Goal: Task Accomplishment & Management: Use online tool/utility

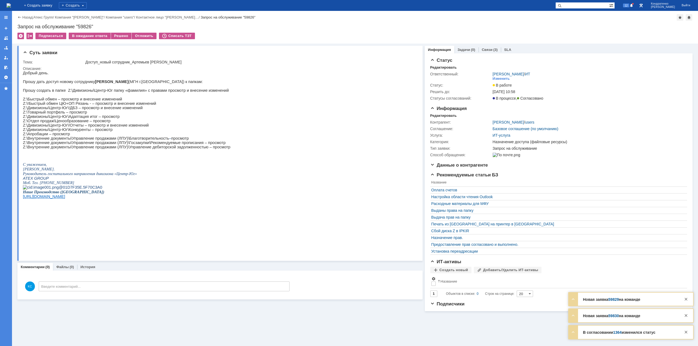
click at [129, 96] on p at bounding box center [126, 95] width 207 height 4
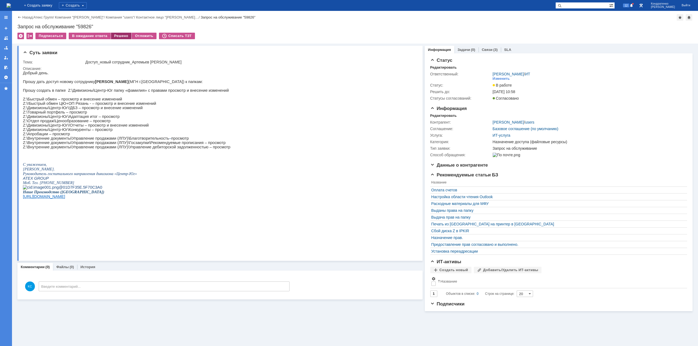
click at [120, 38] on div "Решено" at bounding box center [121, 36] width 21 height 7
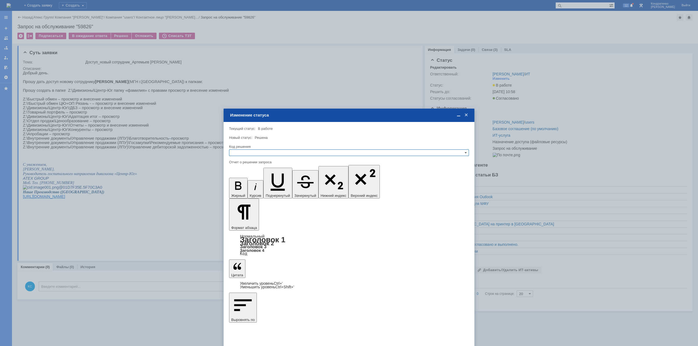
click at [269, 151] on input "text" at bounding box center [349, 153] width 240 height 7
click at [258, 179] on span "Решено" at bounding box center [348, 179] width 235 height 4
type input "Решено"
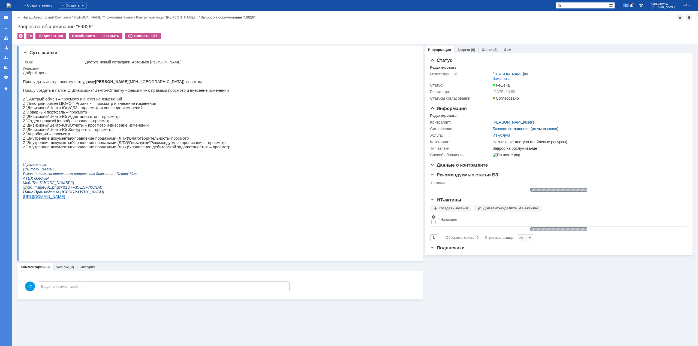
click at [11, 4] on img at bounding box center [9, 5] width 4 height 4
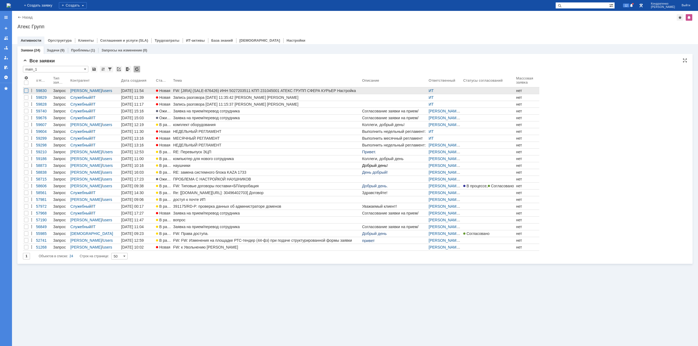
click at [26, 90] on div at bounding box center [26, 91] width 4 height 4
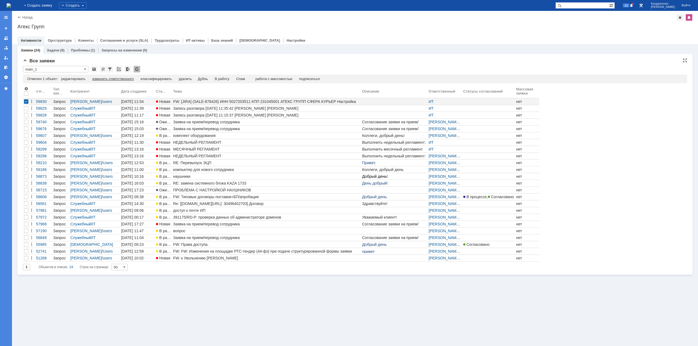
click at [104, 80] on div "изменить ответственного" at bounding box center [112, 79] width 41 height 4
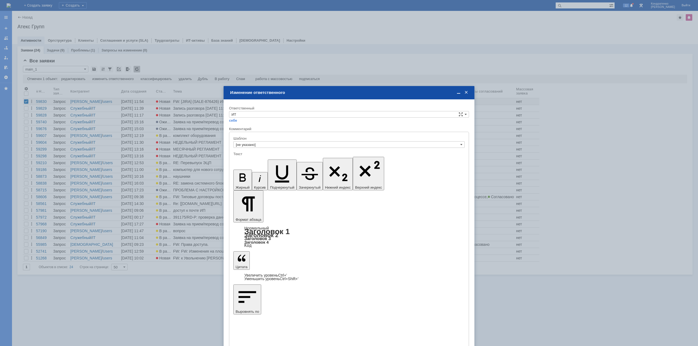
click at [264, 109] on div "Ответственный" at bounding box center [348, 109] width 239 height 4
click at [262, 116] on input "ИТ" at bounding box center [349, 114] width 240 height 7
click at [241, 159] on span "АСУ" at bounding box center [348, 160] width 235 height 4
type input "АСУ"
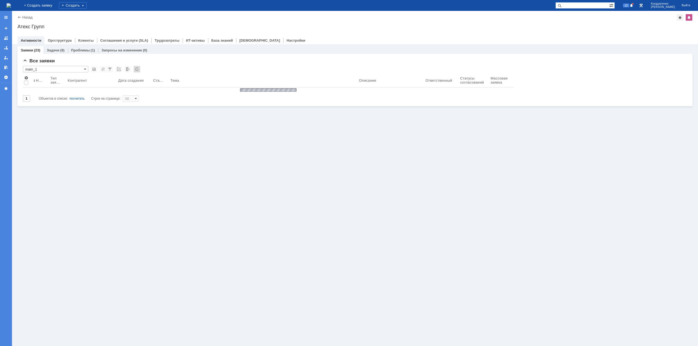
click at [11, 7] on img at bounding box center [9, 5] width 4 height 4
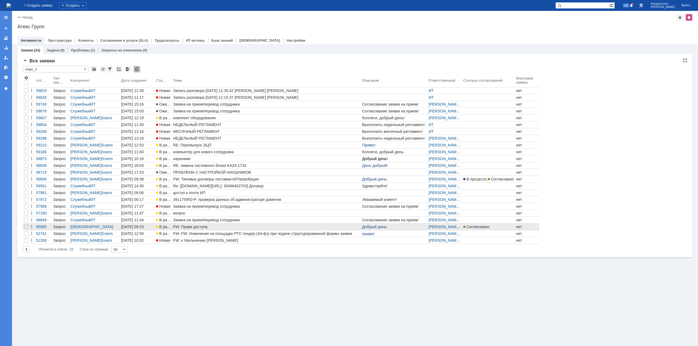
click at [212, 230] on link "FW: Права доступа." at bounding box center [266, 227] width 189 height 7
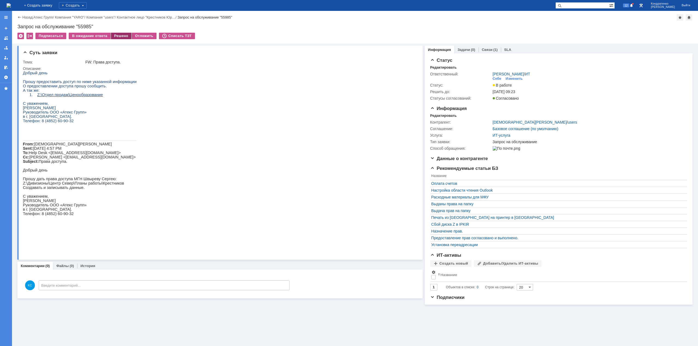
click at [124, 36] on div "Решено" at bounding box center [121, 36] width 21 height 7
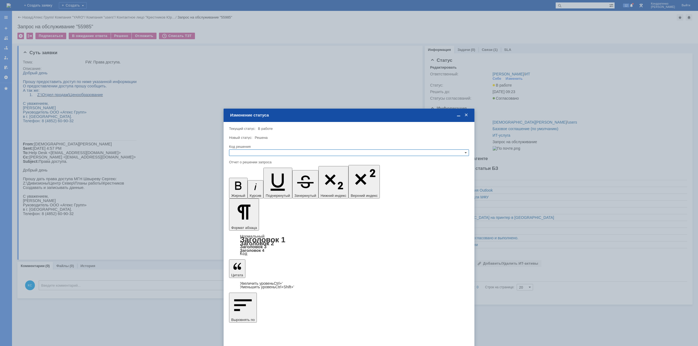
click at [271, 148] on div "Код решения" at bounding box center [348, 147] width 239 height 4
click at [271, 149] on div "Код решения" at bounding box center [349, 146] width 240 height 5
click at [272, 150] on input "text" at bounding box center [349, 153] width 240 height 7
click at [249, 179] on span "Решено" at bounding box center [348, 179] width 235 height 4
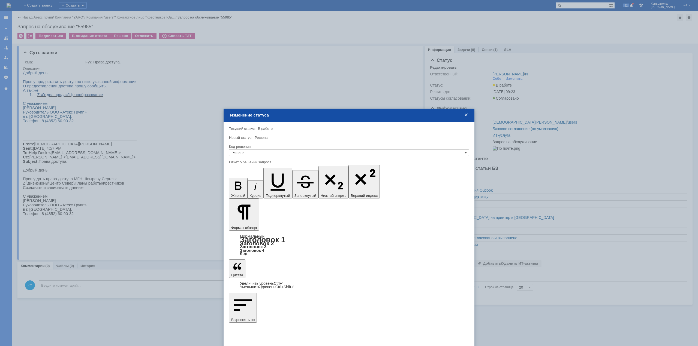
type input "Решено"
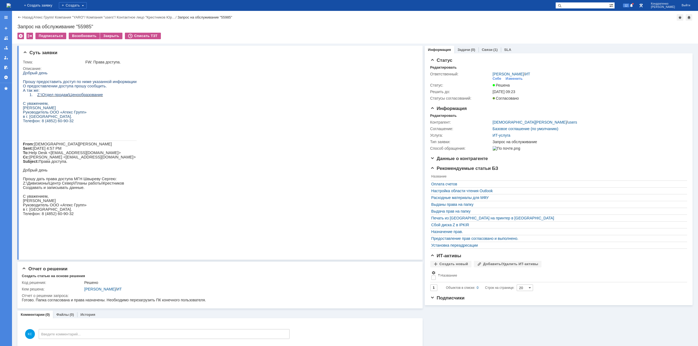
click at [11, 3] on img at bounding box center [9, 5] width 4 height 4
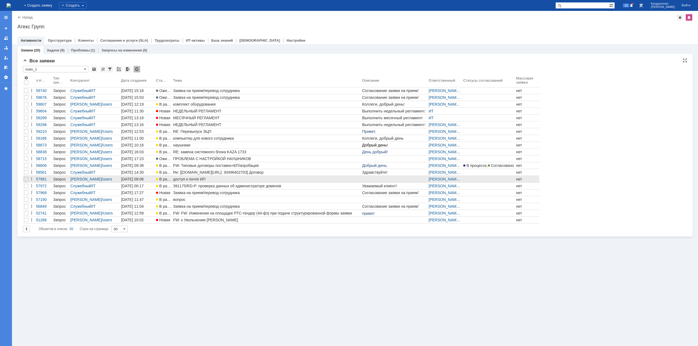
click at [201, 180] on div "доступ к почте ИП" at bounding box center [266, 179] width 187 height 4
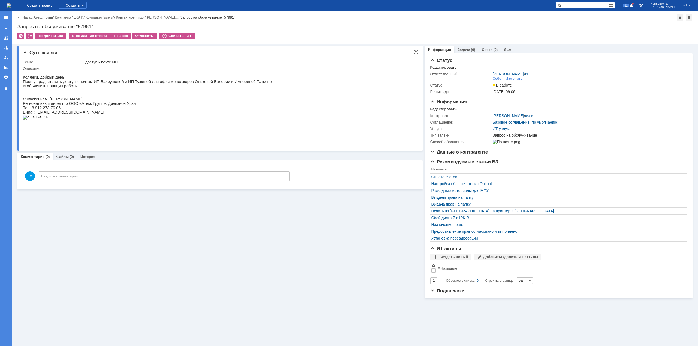
click at [139, 84] on p "Прошу предоставить доступ к почтам ИП Вахрушевой и ИП Тужиной для офис менеджер…" at bounding box center [147, 82] width 249 height 4
drag, startPoint x: 149, startPoint y: 83, endPoint x: 158, endPoint y: 83, distance: 8.7
click at [156, 83] on p "Прошу предоставить доступ к почтам ИП Вахрушевой и ИП Тужиной для офис менеджер…" at bounding box center [147, 82] width 249 height 4
click at [165, 84] on p "Прошу предоставить доступ к почтам ИП Вахрушевой и ИП Тужиной для офис менеджер…" at bounding box center [147, 82] width 249 height 4
drag, startPoint x: 197, startPoint y: 83, endPoint x: 205, endPoint y: 83, distance: 8.4
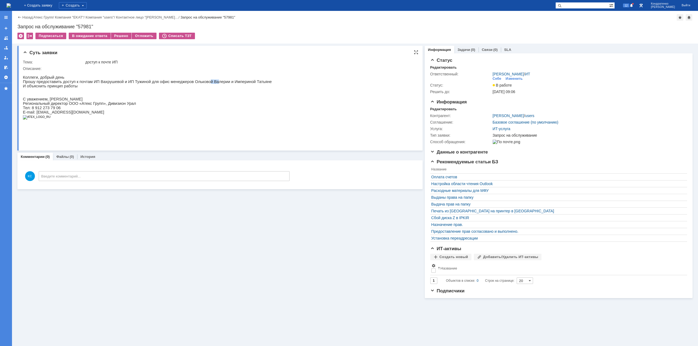
click at [201, 83] on p "Прошу предоставить доступ к почтам ИП Вахрушевой и ИП Тужиной для офис менеджер…" at bounding box center [147, 82] width 249 height 4
drag, startPoint x: 213, startPoint y: 83, endPoint x: 219, endPoint y: 83, distance: 5.5
click at [219, 83] on p "Прошу предоставить доступ к почтам ИП Вахрушевой и ИП Тужиной для офис менеджер…" at bounding box center [147, 82] width 249 height 4
drag, startPoint x: 224, startPoint y: 83, endPoint x: 237, endPoint y: 82, distance: 12.8
click at [236, 82] on p "Прошу предоставить доступ к почтам ИП Вахрушевой и ИП Тужиной для офис менеджер…" at bounding box center [147, 82] width 249 height 4
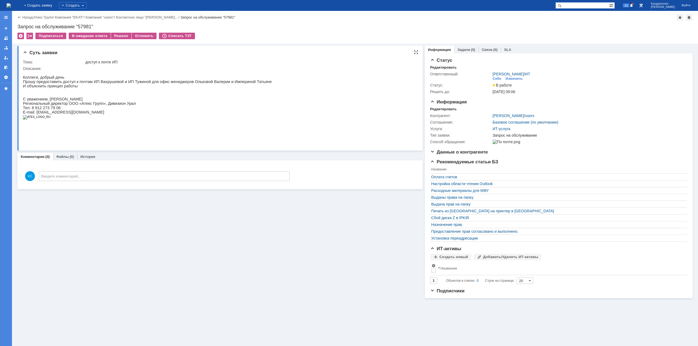
click at [100, 84] on p "Прошу предоставить доступ к почтам ИП Вахрушевой и ИП Тужиной для офис менеджер…" at bounding box center [147, 82] width 249 height 4
drag, startPoint x: 102, startPoint y: 106, endPoint x: 111, endPoint y: 107, distance: 9.6
click at [109, 106] on span "Региональный директор ООО «Атекс Групп», Дивизион Урал" at bounding box center [79, 103] width 113 height 4
click at [116, 106] on span "Региональный директор ООО «Атекс Групп», Дивизион Урал" at bounding box center [79, 103] width 113 height 4
click at [11, 7] on img at bounding box center [9, 5] width 4 height 4
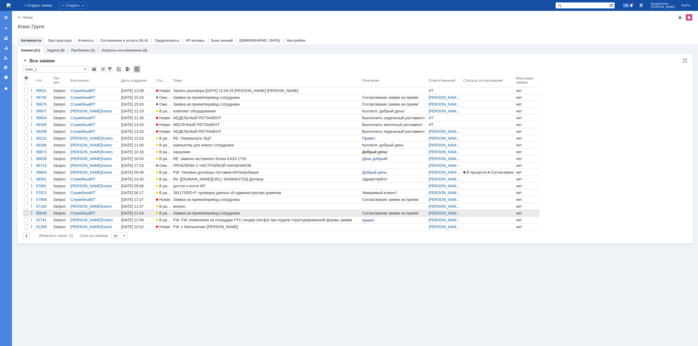
click at [181, 213] on div "Заявка на прием/перевод сотрудника" at bounding box center [266, 213] width 187 height 4
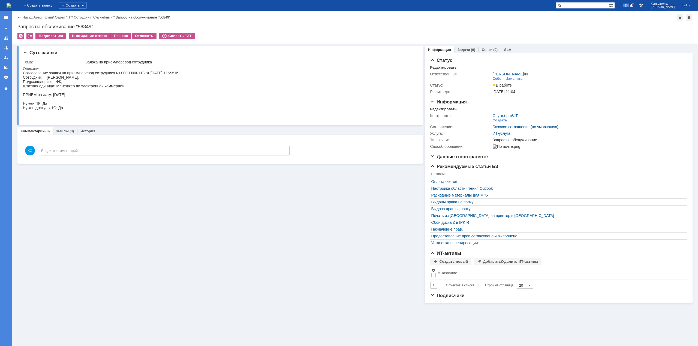
click at [11, 7] on img at bounding box center [9, 5] width 4 height 4
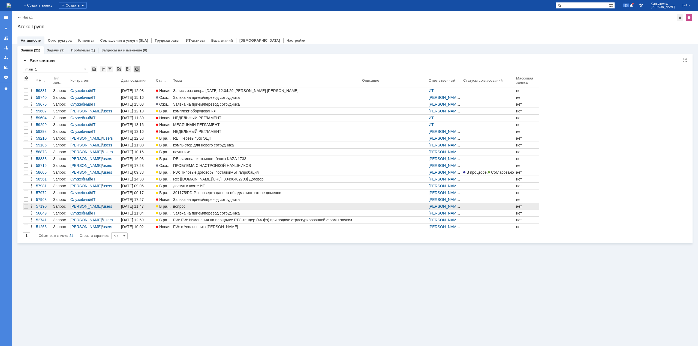
click at [180, 205] on div "вопрос" at bounding box center [266, 206] width 187 height 4
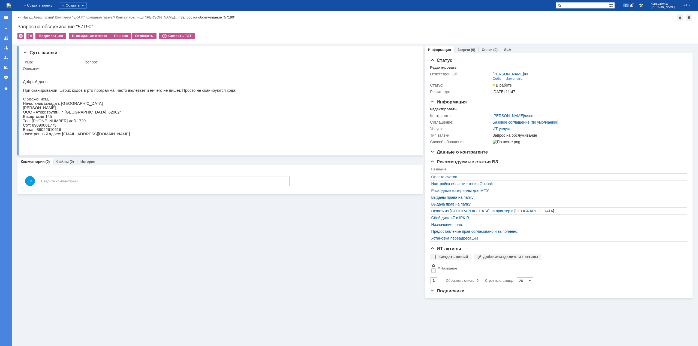
click at [11, 3] on img at bounding box center [9, 5] width 4 height 4
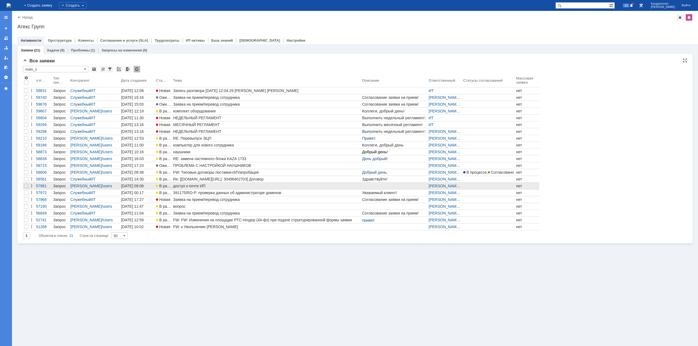
click at [187, 186] on div "доступ к почте ИП" at bounding box center [266, 186] width 187 height 4
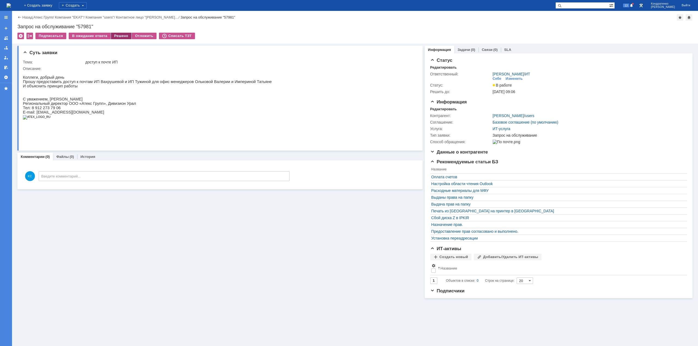
click at [119, 38] on div "Решено" at bounding box center [121, 36] width 21 height 7
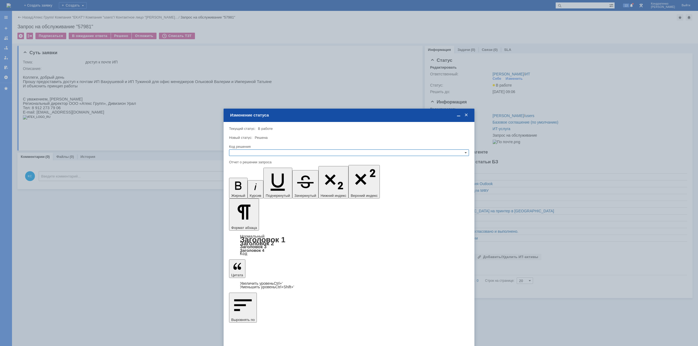
click at [258, 150] on input "text" at bounding box center [349, 153] width 240 height 7
click at [247, 174] on span "Отклонено" at bounding box center [348, 173] width 235 height 4
type input "Отклонено"
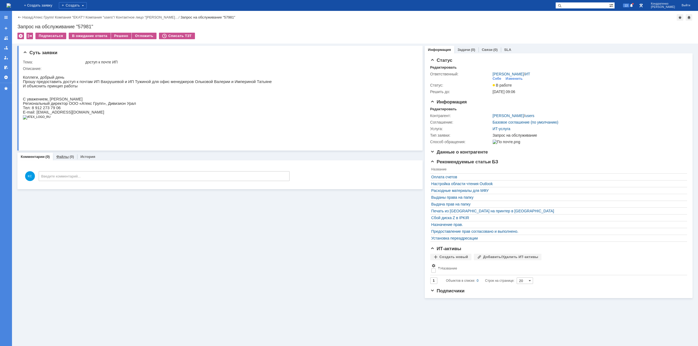
click at [68, 158] on div "Файлы (0)" at bounding box center [65, 157] width 18 height 4
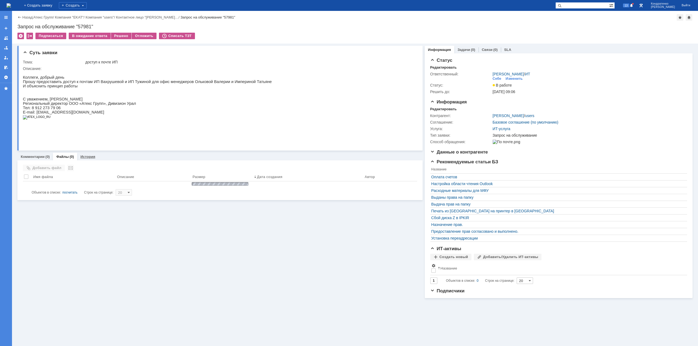
click at [87, 159] on div "История" at bounding box center [87, 157] width 21 height 8
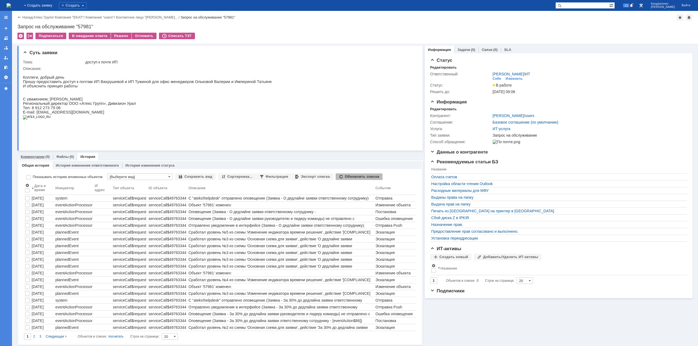
click at [44, 157] on div "Комментарии (0)" at bounding box center [35, 157] width 29 height 4
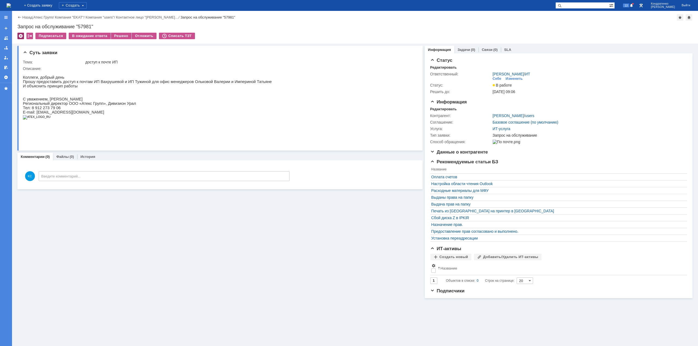
click at [18, 37] on div at bounding box center [20, 36] width 7 height 7
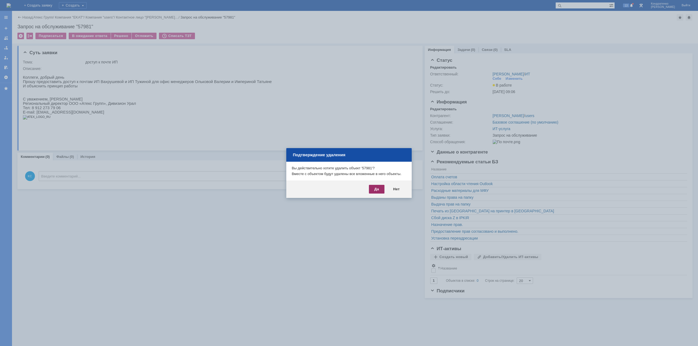
click at [377, 188] on div "Да" at bounding box center [377, 189] width 16 height 9
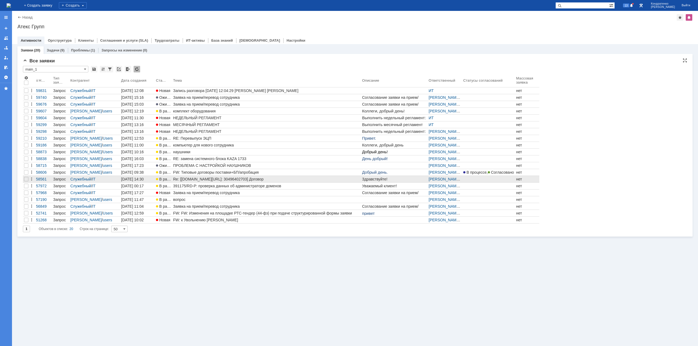
click at [206, 181] on div "Re: [[DOMAIN_NAME][URL]: 30496402703] Договор" at bounding box center [266, 179] width 187 height 4
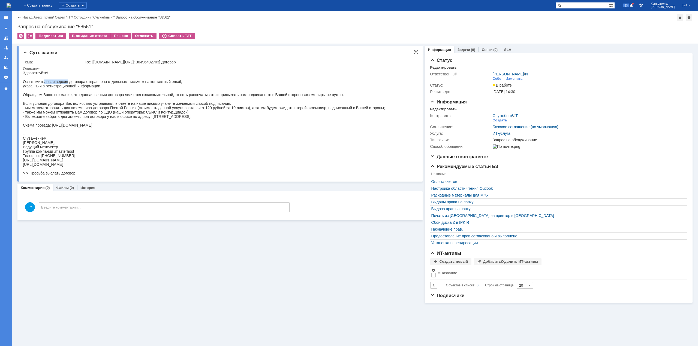
drag, startPoint x: 44, startPoint y: 81, endPoint x: 74, endPoint y: 81, distance: 29.7
click at [70, 81] on div "Здравствуйте! Ознакомительная версия договора отправлена отдельным письмом на к…" at bounding box center [204, 123] width 362 height 105
drag, startPoint x: 95, startPoint y: 83, endPoint x: 125, endPoint y: 83, distance: 30.0
click at [123, 83] on div "Здравствуйте! Ознакомительная версия договора отправлена отдельным письмом на к…" at bounding box center [204, 123] width 362 height 105
click at [148, 81] on div "Здравствуйте! Ознакомительная версия договора отправлена отдельным письмом на к…" at bounding box center [204, 123] width 362 height 105
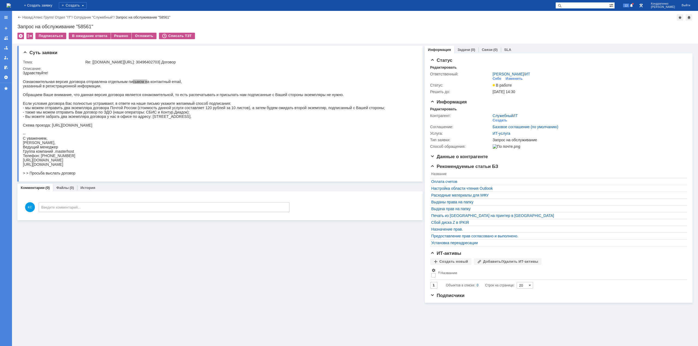
click at [11, 3] on img at bounding box center [9, 5] width 4 height 4
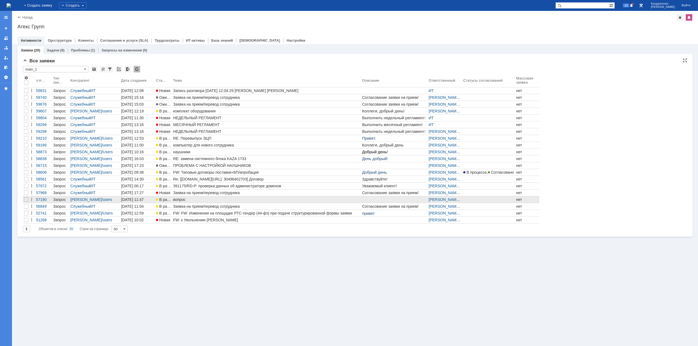
click at [204, 198] on div "вопрос" at bounding box center [266, 200] width 187 height 4
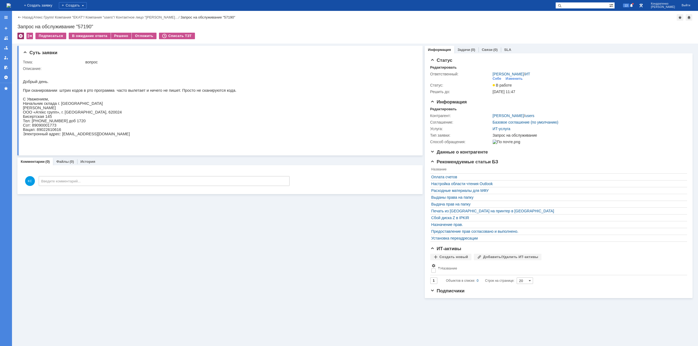
click at [19, 35] on div at bounding box center [20, 36] width 7 height 7
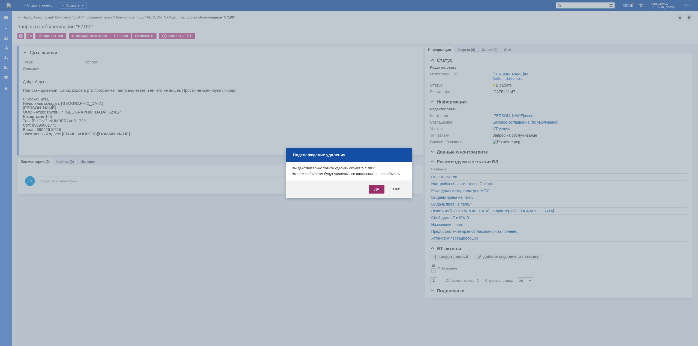
click at [371, 185] on div "Да" at bounding box center [377, 189] width 16 height 9
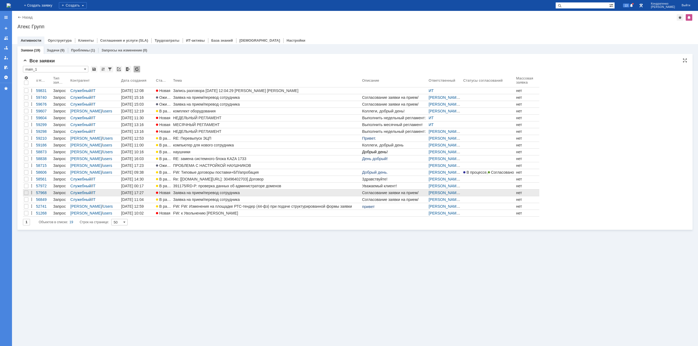
click at [210, 192] on div "Заявка на прием/перевод сотрудника" at bounding box center [266, 193] width 187 height 4
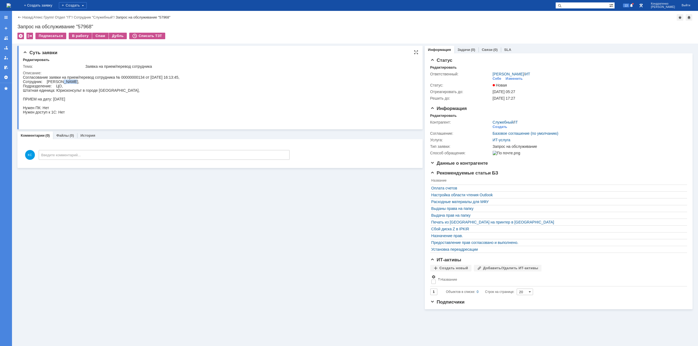
drag, startPoint x: 62, startPoint y: 81, endPoint x: 73, endPoint y: 81, distance: 10.9
click at [73, 81] on div "Согласование заявки на прием/перевод сотрудника № 00000000134 от [DATE] 16:13:4…" at bounding box center [101, 99] width 156 height 48
click at [11, 5] on img at bounding box center [9, 5] width 4 height 4
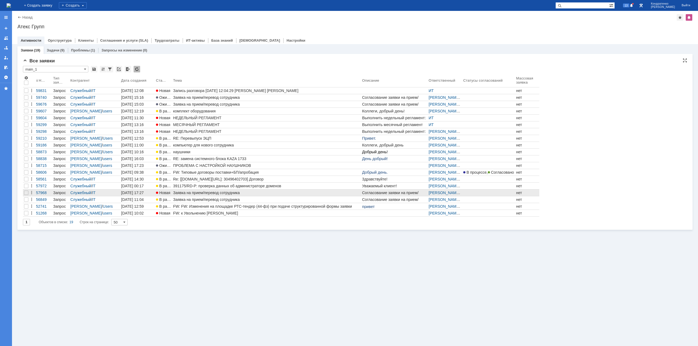
click at [178, 192] on div "Заявка на прием/перевод сотрудника" at bounding box center [266, 193] width 187 height 4
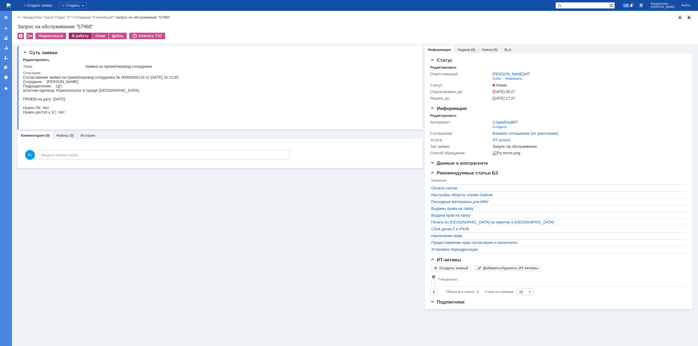
click at [77, 37] on div "В работу" at bounding box center [80, 36] width 23 height 7
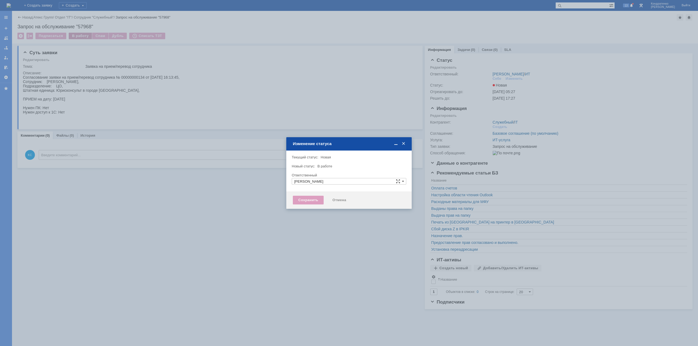
type input "[PERSON_NAME]"
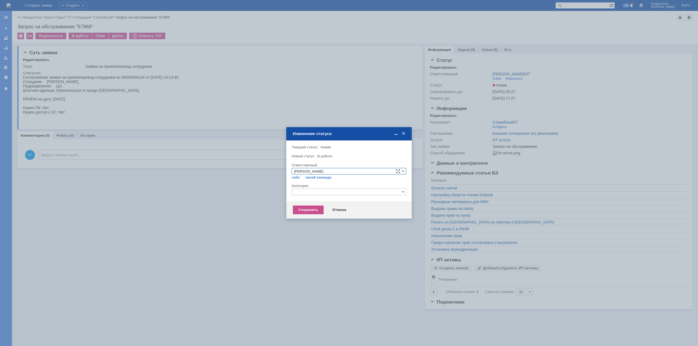
click at [323, 191] on input "text" at bounding box center [349, 192] width 114 height 7
click at [315, 218] on span "Прием(увольнение) сотрудников" at bounding box center [349, 218] width 110 height 4
click at [310, 204] on div "Сохранить Отмена" at bounding box center [348, 209] width 125 height 17
click at [309, 213] on div "Сохранить" at bounding box center [308, 210] width 31 height 9
type input "Прием(увольнение) сотрудников"
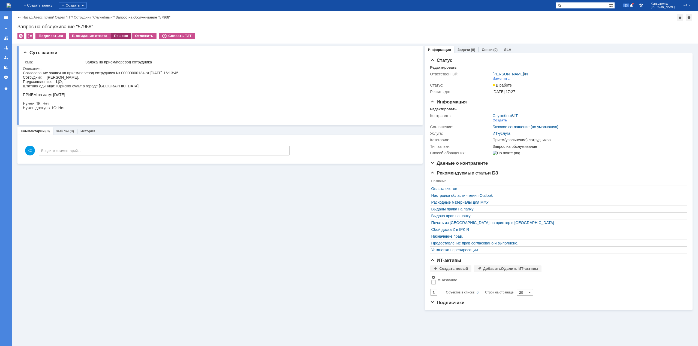
click at [118, 37] on div "Решено" at bounding box center [121, 36] width 21 height 7
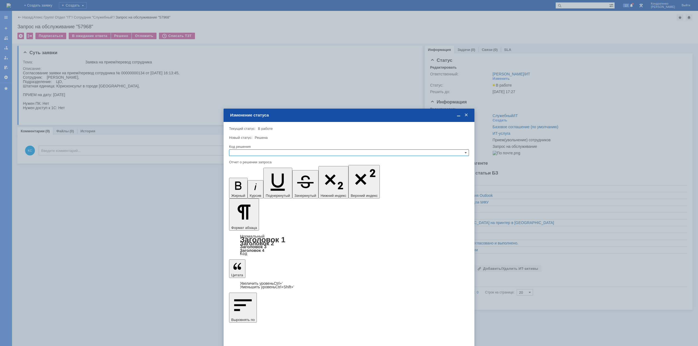
click at [286, 150] on input "text" at bounding box center [349, 153] width 240 height 7
click at [259, 178] on span "Решено" at bounding box center [348, 179] width 235 height 4
type input "Решено"
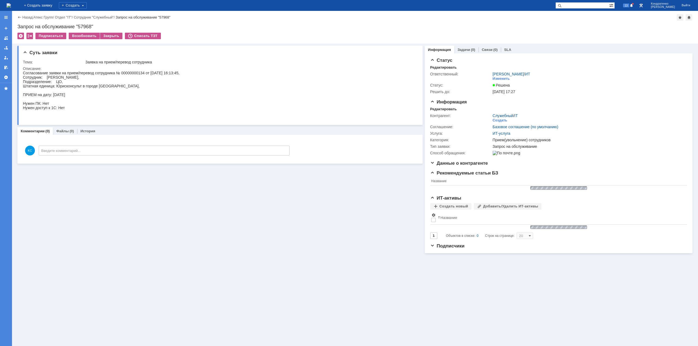
click at [11, 6] on img at bounding box center [9, 5] width 4 height 4
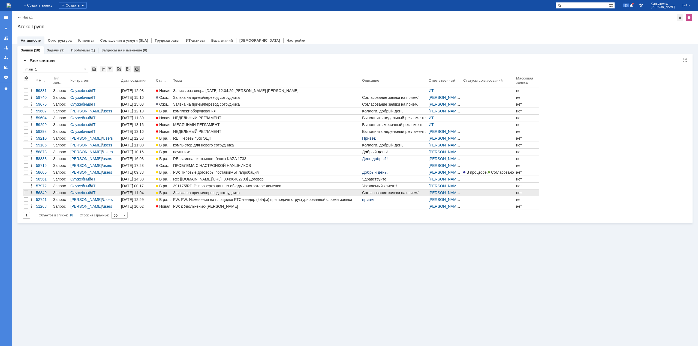
click at [192, 193] on div "Заявка на прием/перевод сотрудника" at bounding box center [266, 193] width 187 height 4
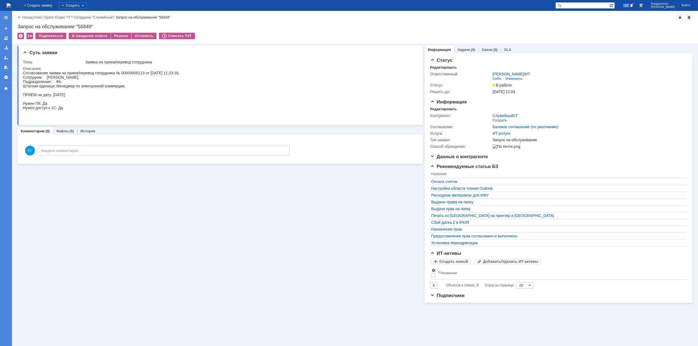
drag, startPoint x: 69, startPoint y: 78, endPoint x: 77, endPoint y: 80, distance: 8.8
click at [78, 78] on div "Согласование заявки на прием/перевод сотрудника № 00000000113 от [DATE] 11:23:1…" at bounding box center [101, 95] width 156 height 48
drag, startPoint x: 73, startPoint y: 86, endPoint x: 96, endPoint y: 84, distance: 22.9
click at [96, 84] on div "Согласование заявки на прием/перевод сотрудника № 00000000113 от [DATE] 11:23:1…" at bounding box center [101, 95] width 156 height 48
click at [121, 37] on div "Решено" at bounding box center [121, 36] width 21 height 7
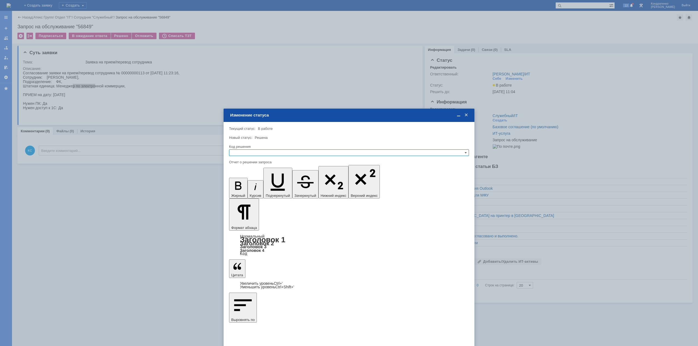
click at [296, 152] on input "text" at bounding box center [349, 153] width 240 height 7
click at [260, 180] on span "Решено" at bounding box center [348, 179] width 235 height 4
type input "Решено"
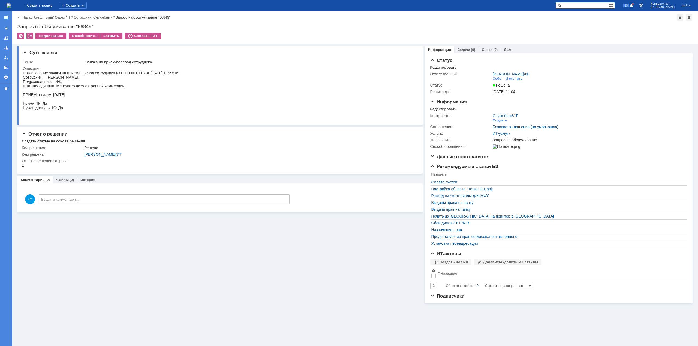
click at [11, 4] on img at bounding box center [9, 5] width 4 height 4
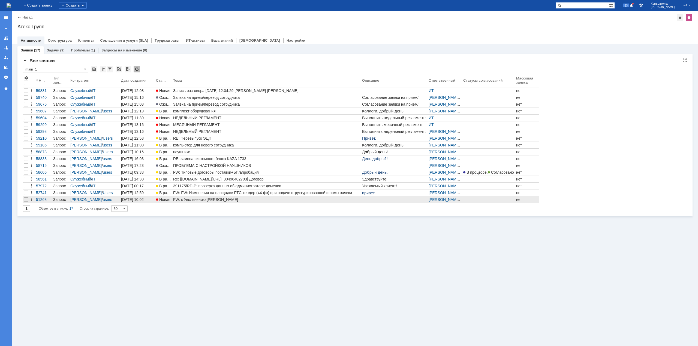
click at [202, 198] on div "FW: к Увольнению [PERSON_NAME]" at bounding box center [266, 200] width 187 height 4
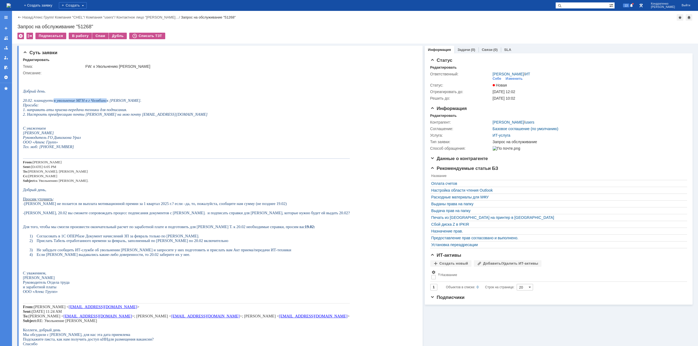
drag, startPoint x: 55, startPoint y: 100, endPoint x: 108, endPoint y: 100, distance: 52.6
click at [108, 100] on span "20.02. планируется увольнение МГН в г Челябинск [PERSON_NAME]." at bounding box center [82, 100] width 118 height 4
drag, startPoint x: 112, startPoint y: 100, endPoint x: 130, endPoint y: 101, distance: 18.3
click at [133, 100] on span "20.02. планируется увольнение МГН в г Челябинск [PERSON_NAME]." at bounding box center [82, 100] width 118 height 4
drag, startPoint x: 47, startPoint y: 112, endPoint x: 70, endPoint y: 112, distance: 22.3
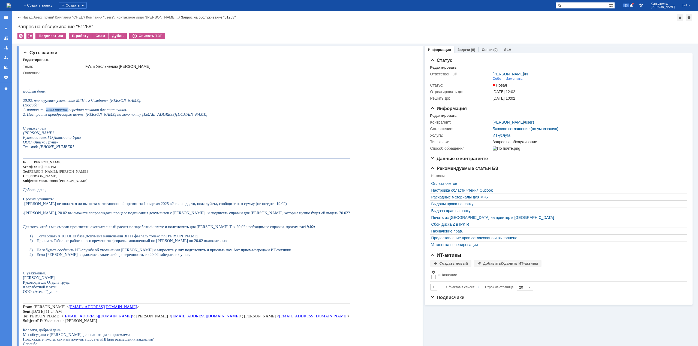
click at [70, 112] on span "1. направить аты приема-передачи техники для подписания." at bounding box center [75, 110] width 104 height 4
drag, startPoint x: 85, startPoint y: 113, endPoint x: 93, endPoint y: 113, distance: 8.2
click at [93, 112] on span "1. направить аты приема-передачи техники для подписания." at bounding box center [75, 110] width 104 height 4
drag, startPoint x: 53, startPoint y: 116, endPoint x: 80, endPoint y: 117, distance: 27.0
click at [80, 116] on span "2. Настроить преадресацию почты [PERSON_NAME] на мою почту [EMAIL_ADDRESS][DOMA…" at bounding box center [115, 114] width 184 height 4
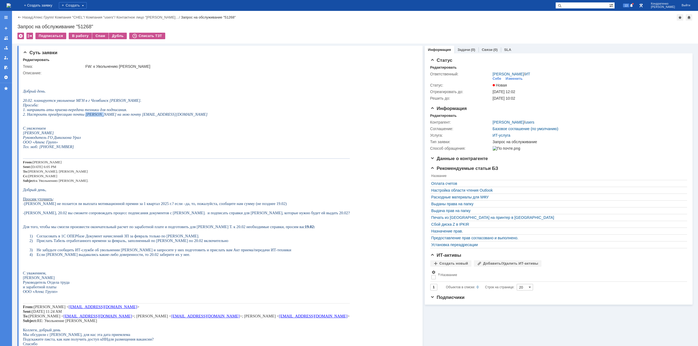
drag, startPoint x: 87, startPoint y: 117, endPoint x: 112, endPoint y: 119, distance: 24.8
click at [109, 117] on span "2. Настроить преадресацию почты [PERSON_NAME] на мою почту [EMAIL_ADDRESS][DOMA…" at bounding box center [115, 114] width 184 height 4
click at [21, 34] on div at bounding box center [20, 36] width 7 height 7
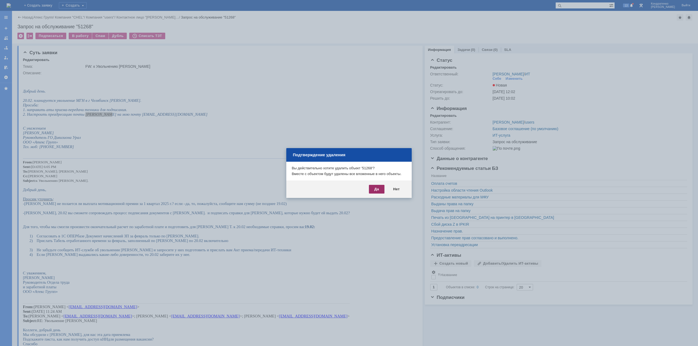
click at [378, 192] on div "Да" at bounding box center [377, 189] width 16 height 9
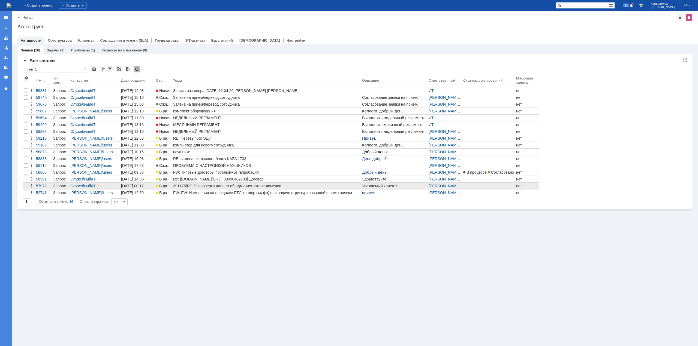
click at [191, 185] on div "391175/RD-P: проверка данных об администраторе доменов" at bounding box center [266, 186] width 187 height 4
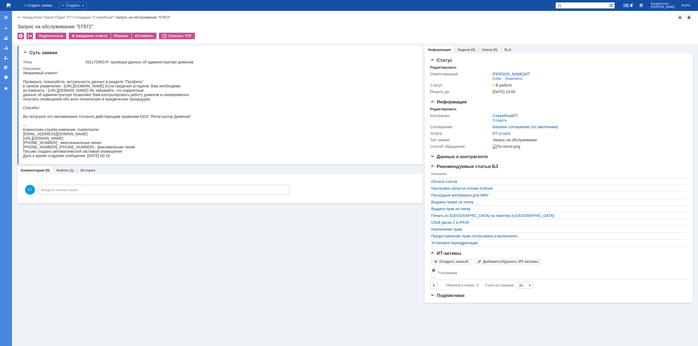
click at [11, 4] on img at bounding box center [9, 5] width 4 height 4
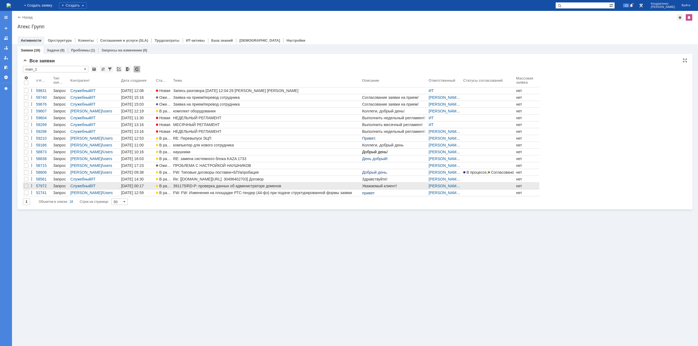
click at [280, 186] on div "391175/RD-P: проверка данных об администраторе доменов" at bounding box center [266, 186] width 187 height 4
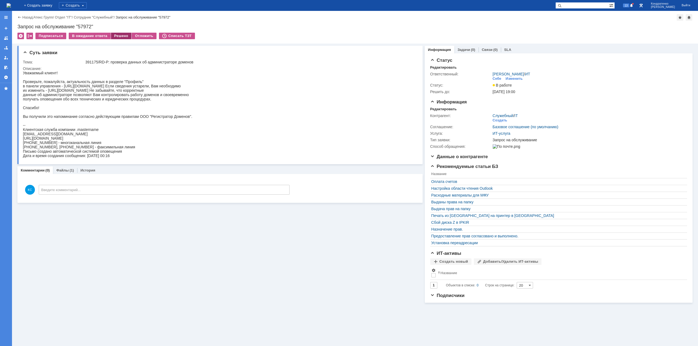
click at [118, 34] on div "Решено" at bounding box center [121, 36] width 21 height 7
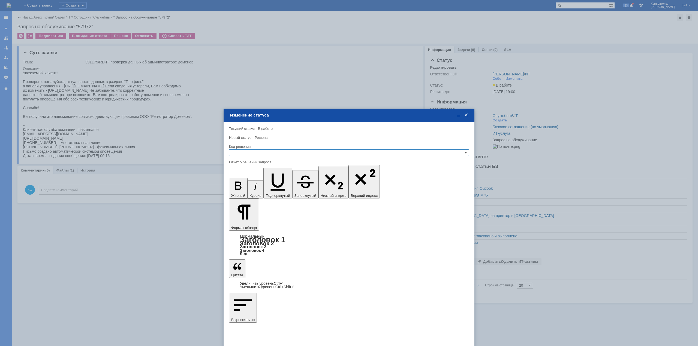
click at [284, 147] on div "Код решения" at bounding box center [348, 147] width 239 height 4
click at [283, 153] on input "text" at bounding box center [349, 153] width 240 height 7
click at [259, 176] on div "Решено" at bounding box center [348, 179] width 239 height 6
type input "Решено"
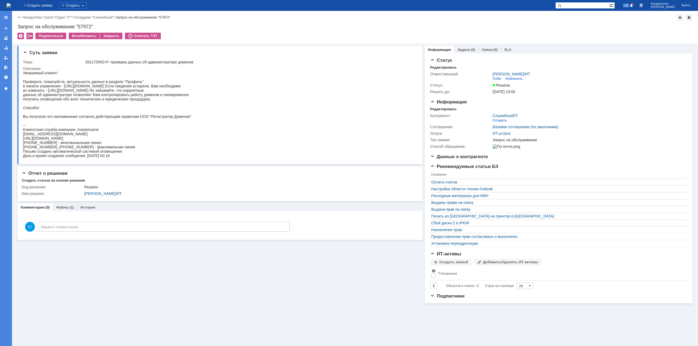
click at [11, 7] on img at bounding box center [9, 5] width 4 height 4
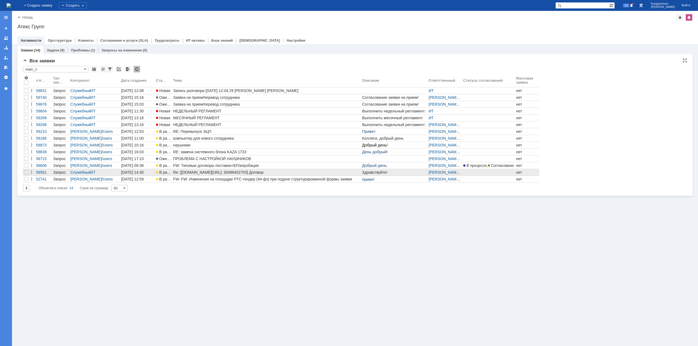
click at [230, 173] on div "Re: [[DOMAIN_NAME][URL]: 30496402703] Договор" at bounding box center [266, 172] width 187 height 4
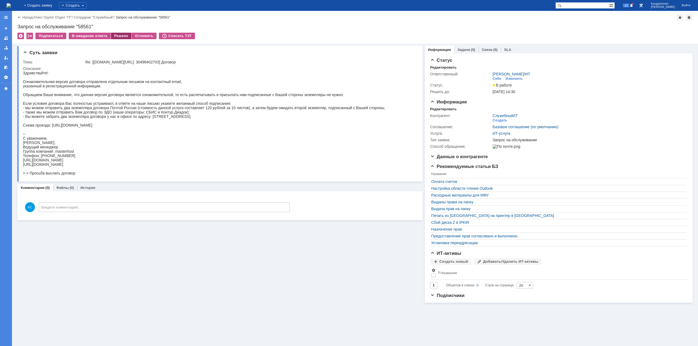
click at [121, 35] on div "Решено" at bounding box center [121, 36] width 21 height 7
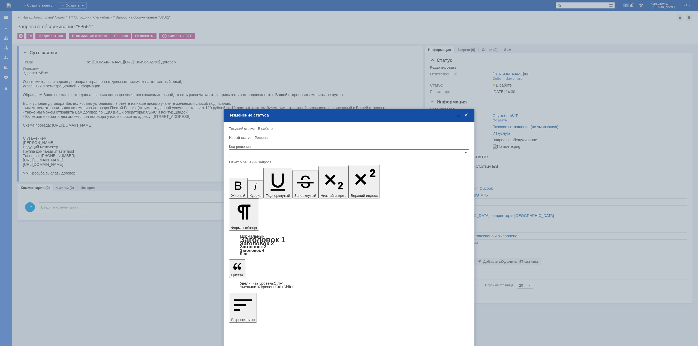
click at [248, 153] on input "text" at bounding box center [349, 153] width 240 height 7
click at [243, 180] on span "Решено" at bounding box center [348, 179] width 235 height 4
type input "Решено"
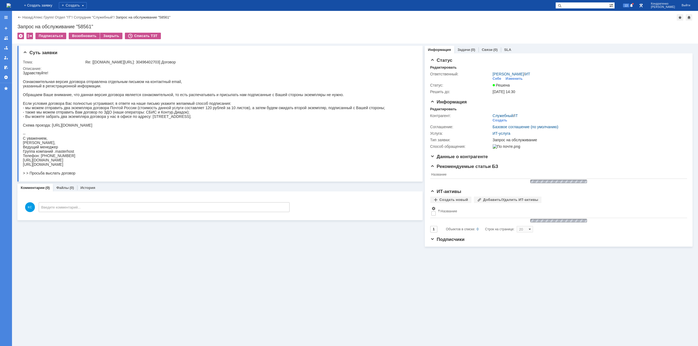
click at [11, 3] on img at bounding box center [9, 5] width 4 height 4
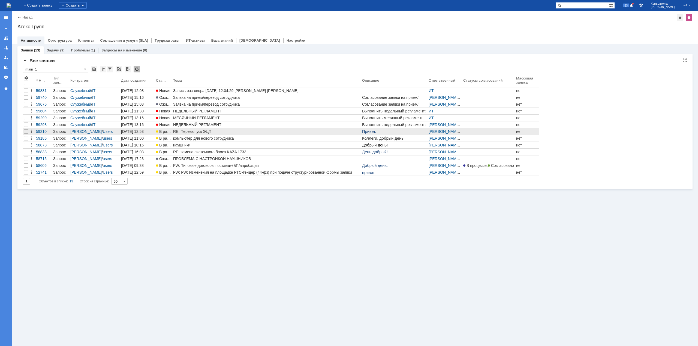
click at [204, 132] on div "RE: Перевыпуск ЭЦП" at bounding box center [266, 131] width 187 height 4
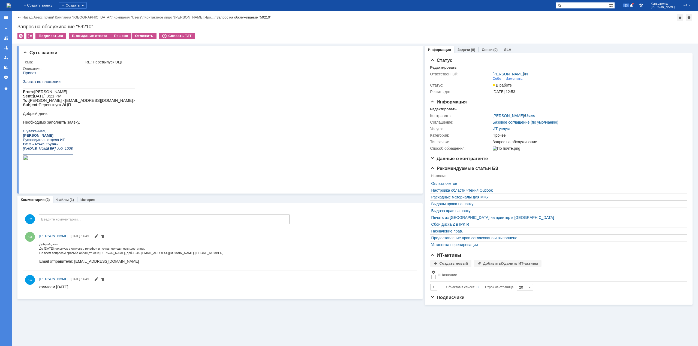
click at [11, 3] on img at bounding box center [9, 5] width 4 height 4
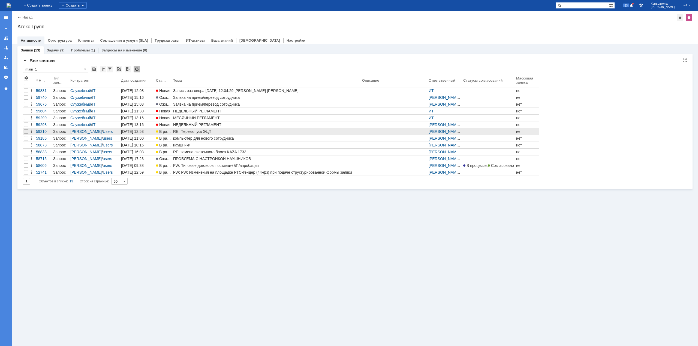
click at [194, 130] on div "RE: Перевыпуск ЭЦП" at bounding box center [266, 131] width 187 height 4
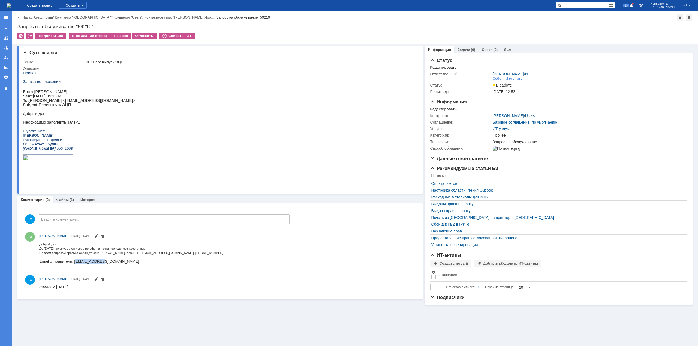
drag, startPoint x: 77, startPoint y: 263, endPoint x: 99, endPoint y: 263, distance: 22.3
click at [99, 263] on body "Добрый день. До [DATE] нахожусь в отпуске , телефон и почта периодически доступ…" at bounding box center [131, 253] width 184 height 22
click at [108, 264] on body "Добрый день. До [DATE] нахожусь в отпуске , телефон и почта периодически доступ…" at bounding box center [131, 253] width 184 height 22
drag, startPoint x: 49, startPoint y: 249, endPoint x: 59, endPoint y: 249, distance: 9.8
click at [59, 249] on span "До [DATE] нахожусь в отпуске , телефон и почта периодически доступны." at bounding box center [91, 248] width 105 height 3
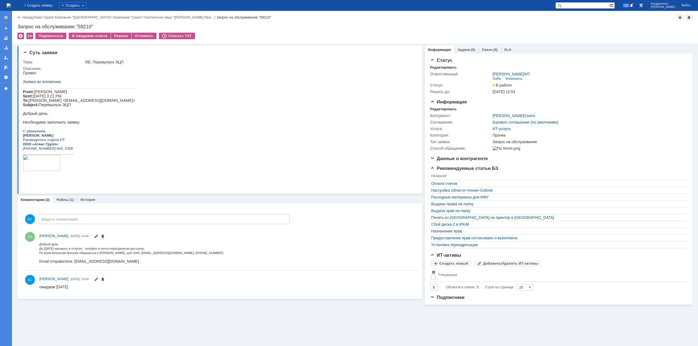
click at [66, 250] on span "До [DATE] нахожусь в отпуске , телефон и почта периодически доступны." at bounding box center [91, 248] width 105 height 3
click at [11, 3] on img at bounding box center [9, 5] width 4 height 4
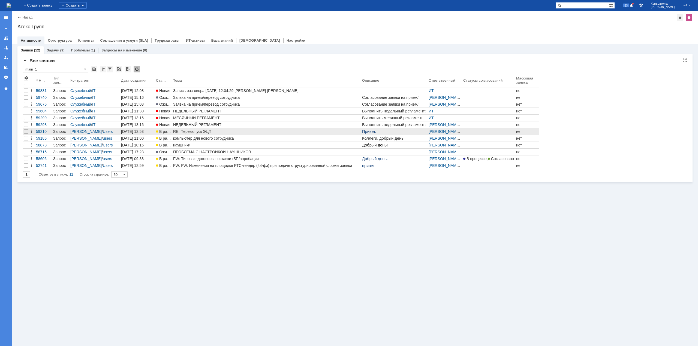
click at [196, 132] on div "RE: Перевыпуск ЭЦП" at bounding box center [266, 131] width 187 height 4
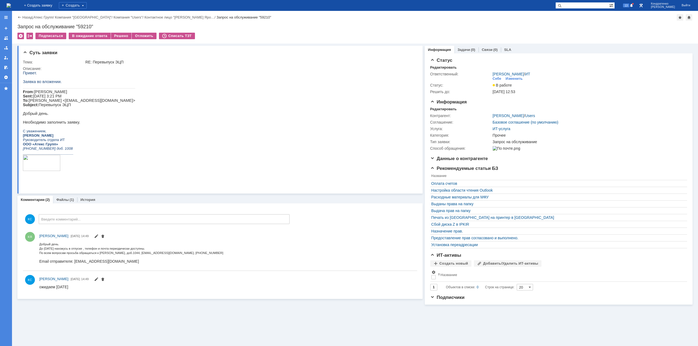
click at [88, 32] on div "Назад | Атекс Групп / Компания "Moscow" / Компания "Users" / Контактное лицо "[…" at bounding box center [355, 27] width 686 height 33
click at [90, 36] on div "В ожидание ответа" at bounding box center [90, 36] width 42 height 7
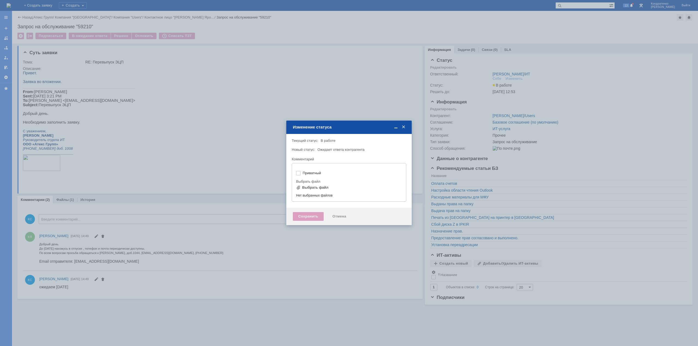
type input "[не указано]"
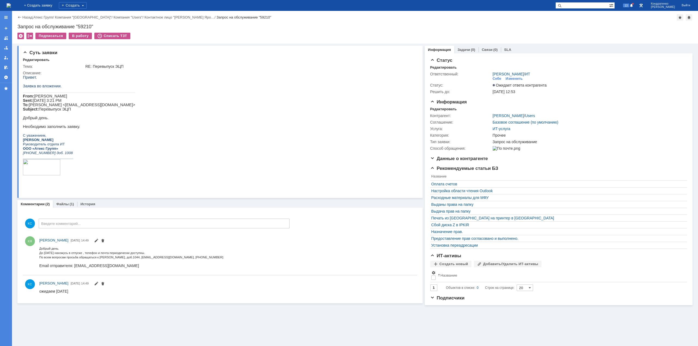
click at [11, 6] on img at bounding box center [9, 5] width 4 height 4
